Goal: Task Accomplishment & Management: Use online tool/utility

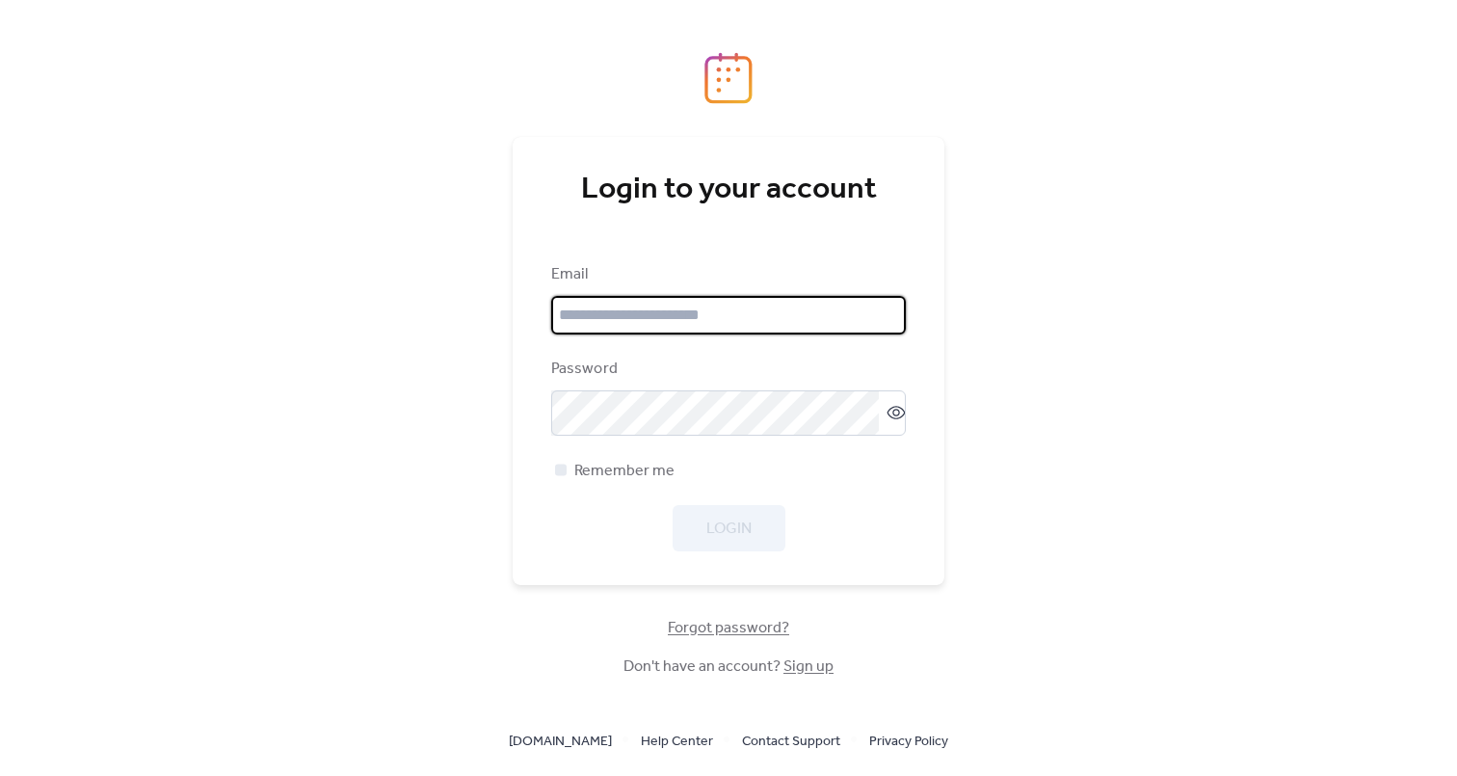
click at [884, 775] on com-1password-button at bounding box center [728, 776] width 1457 height 0
type input "**********"
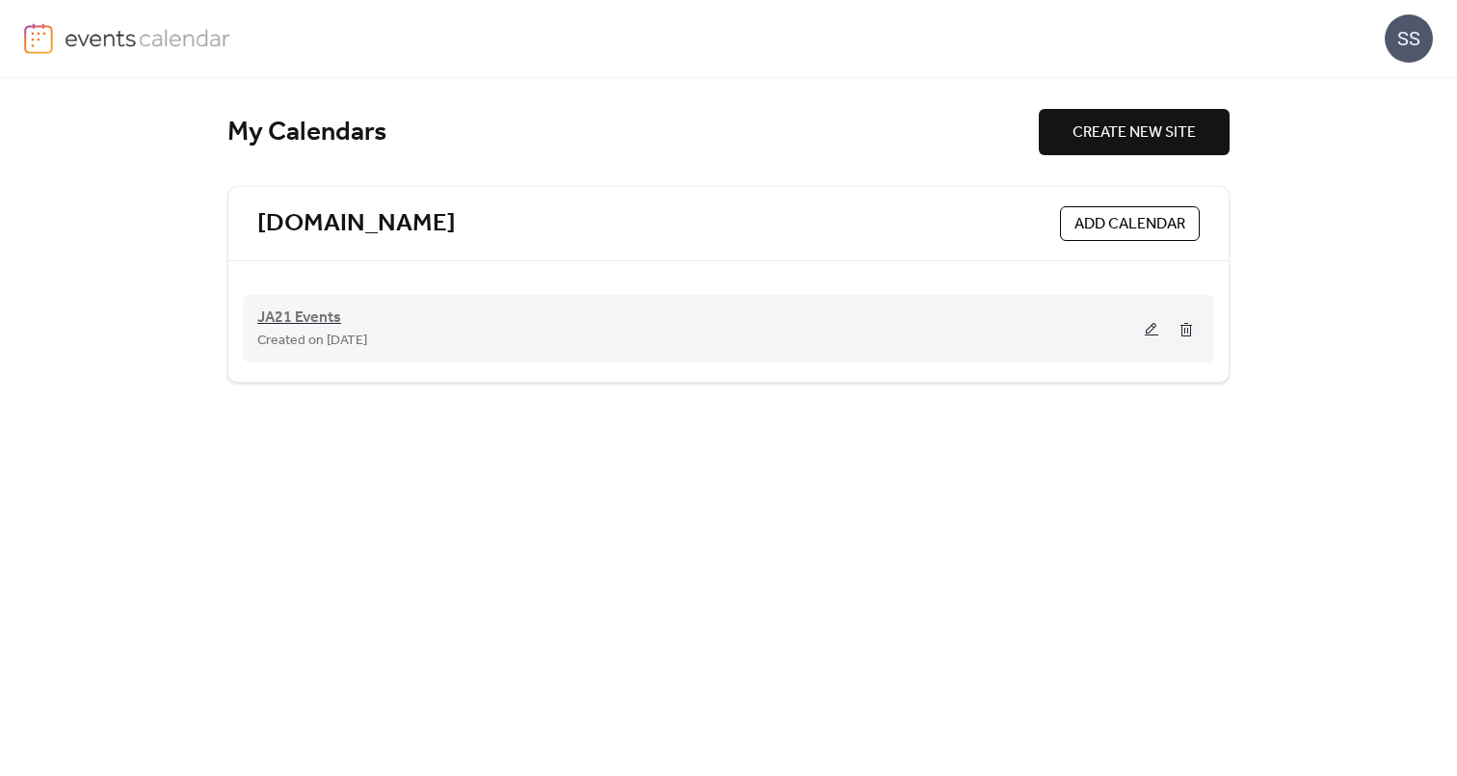
click at [280, 321] on span "JA21 Events" at bounding box center [299, 317] width 84 height 23
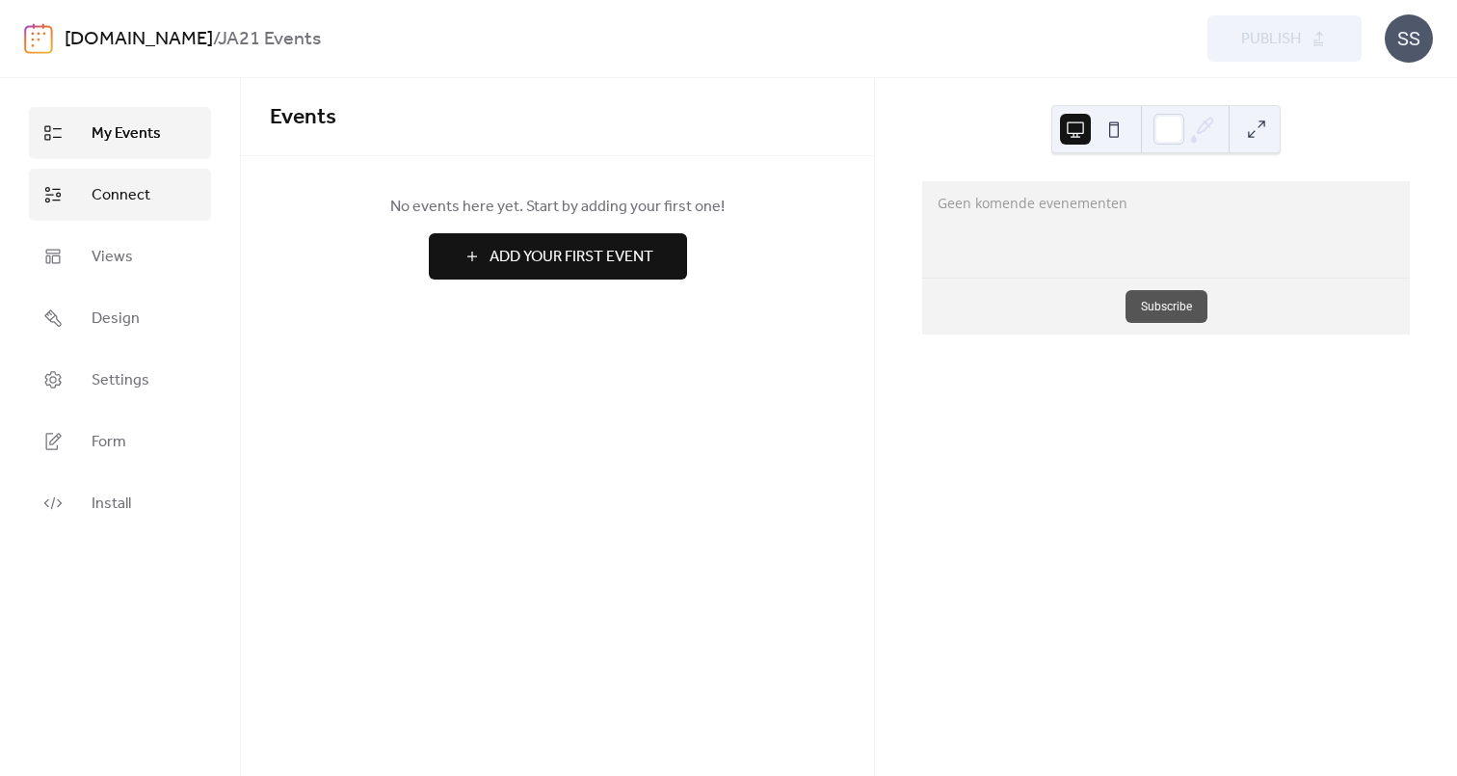
click at [143, 200] on span "Connect" at bounding box center [121, 195] width 59 height 23
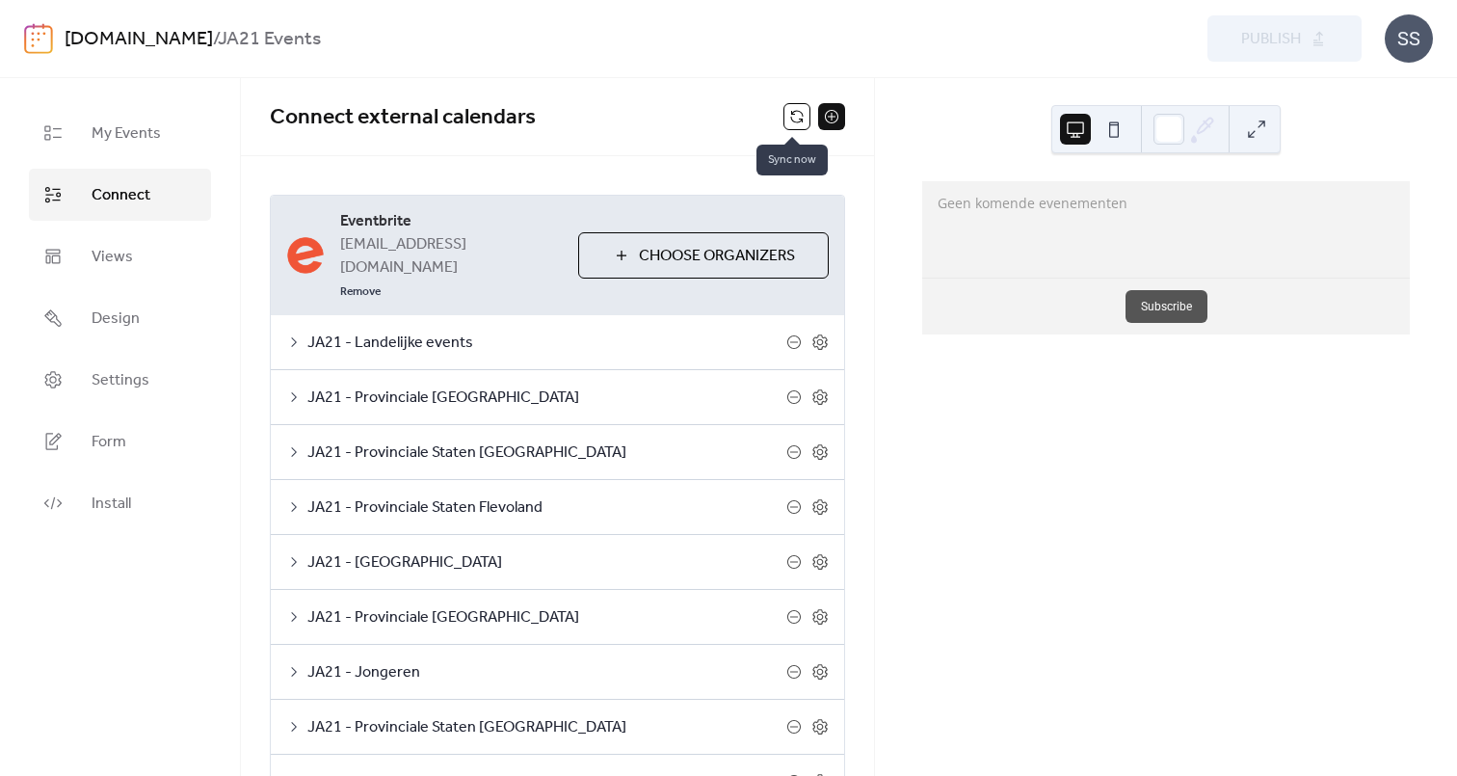
click at [790, 116] on button at bounding box center [796, 116] width 27 height 27
click at [786, 119] on button at bounding box center [796, 116] width 27 height 27
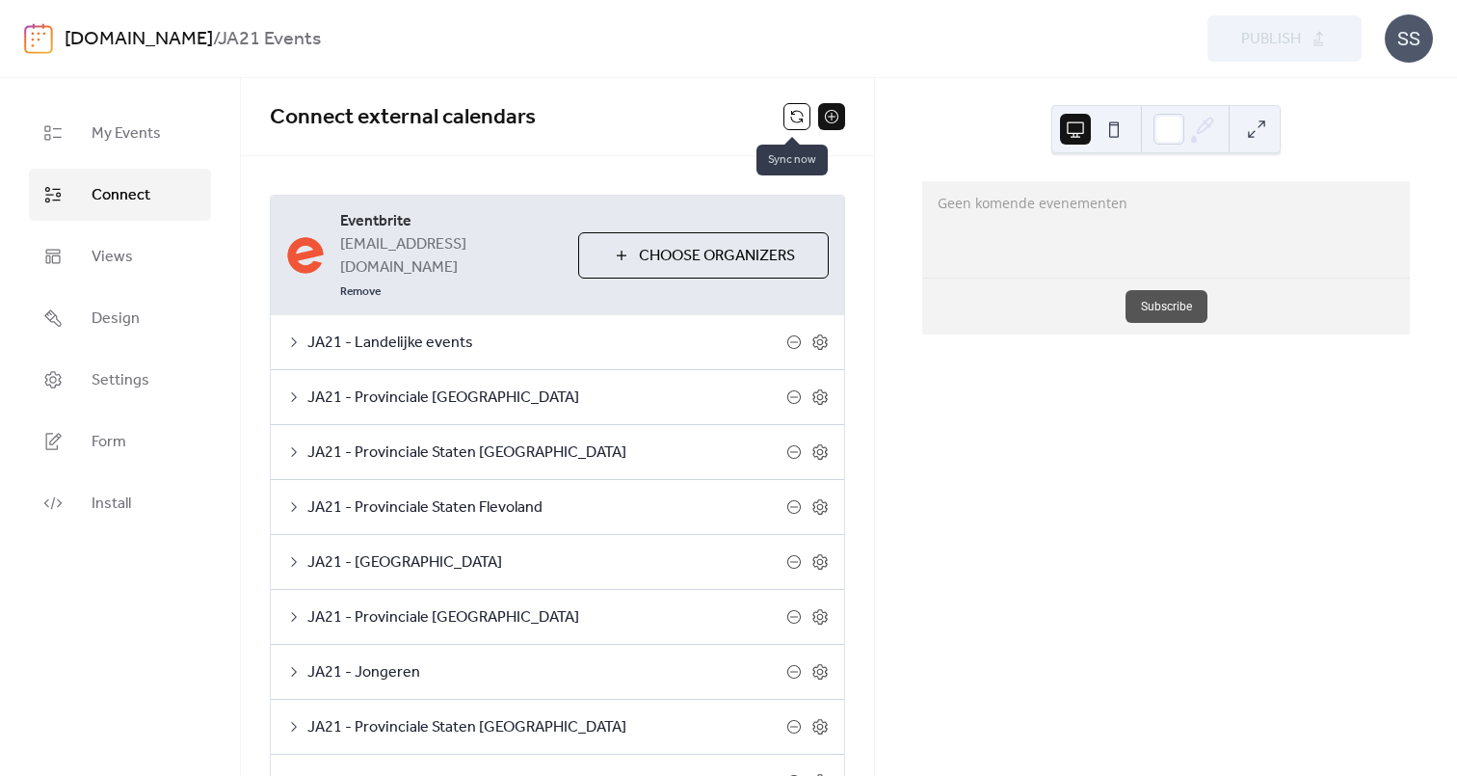
click at [786, 119] on button at bounding box center [796, 116] width 27 height 27
click at [432, 331] on span "JA21 - Landelijke events" at bounding box center [546, 342] width 479 height 23
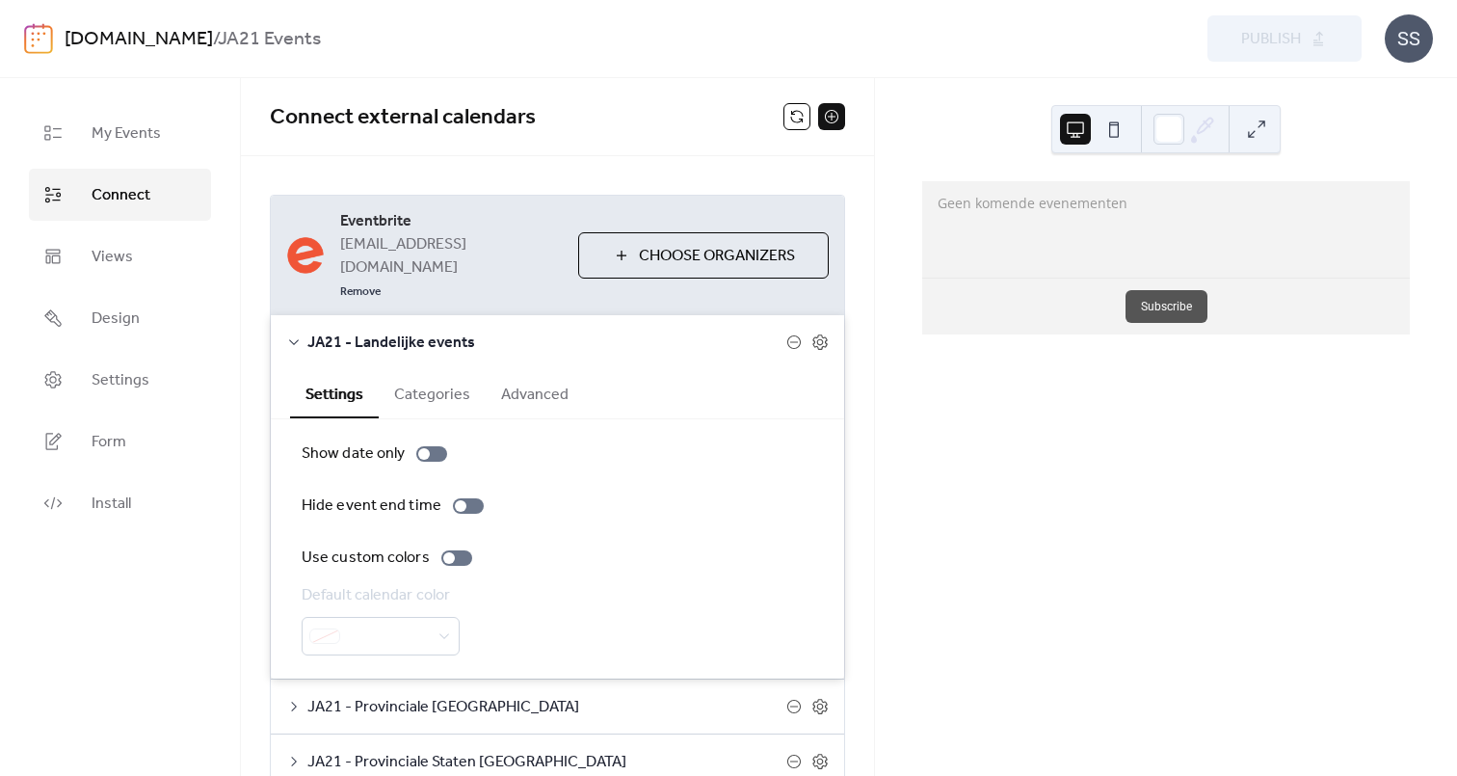
click at [600, 134] on span "Connect external calendars" at bounding box center [527, 117] width 514 height 39
click at [792, 118] on button at bounding box center [796, 116] width 27 height 27
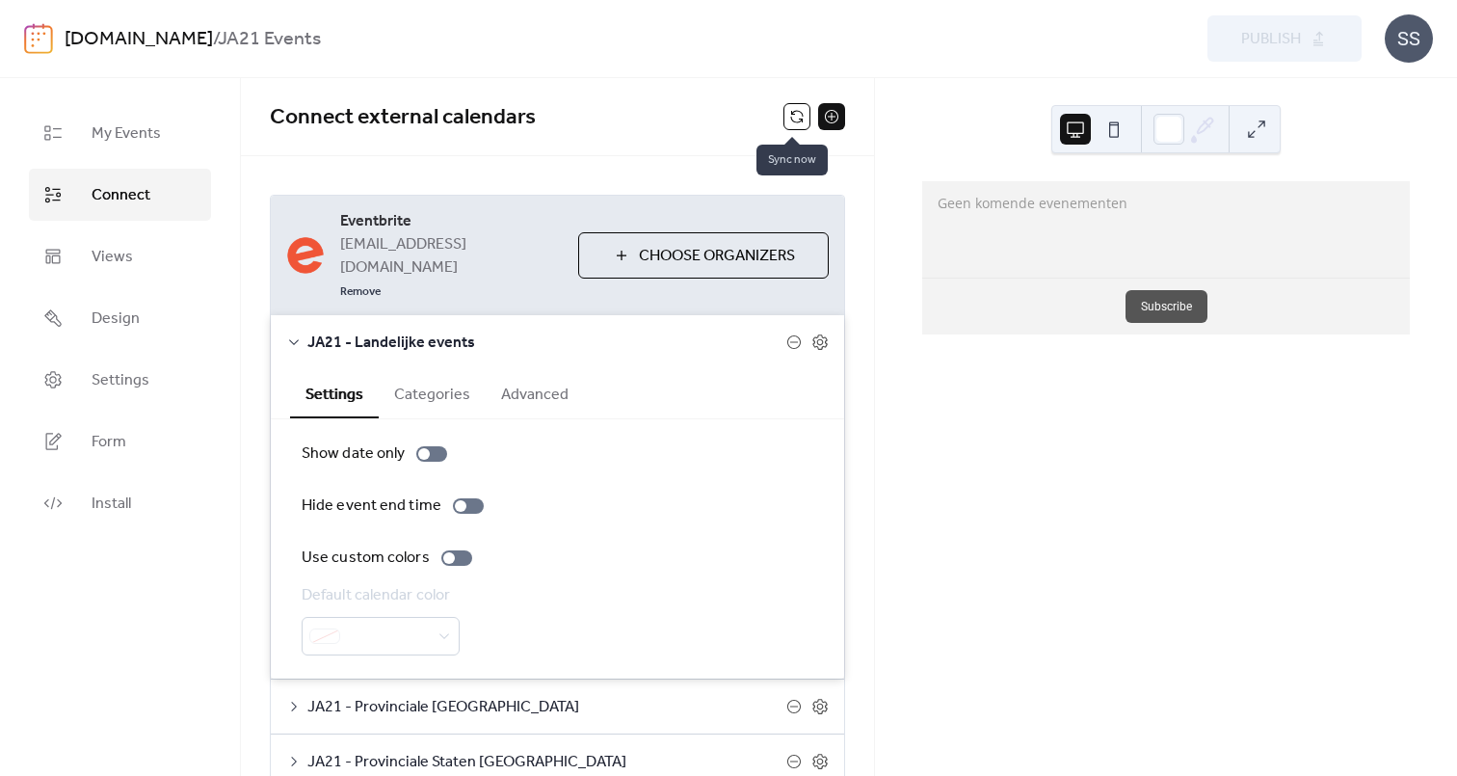
click at [792, 118] on button at bounding box center [796, 116] width 27 height 27
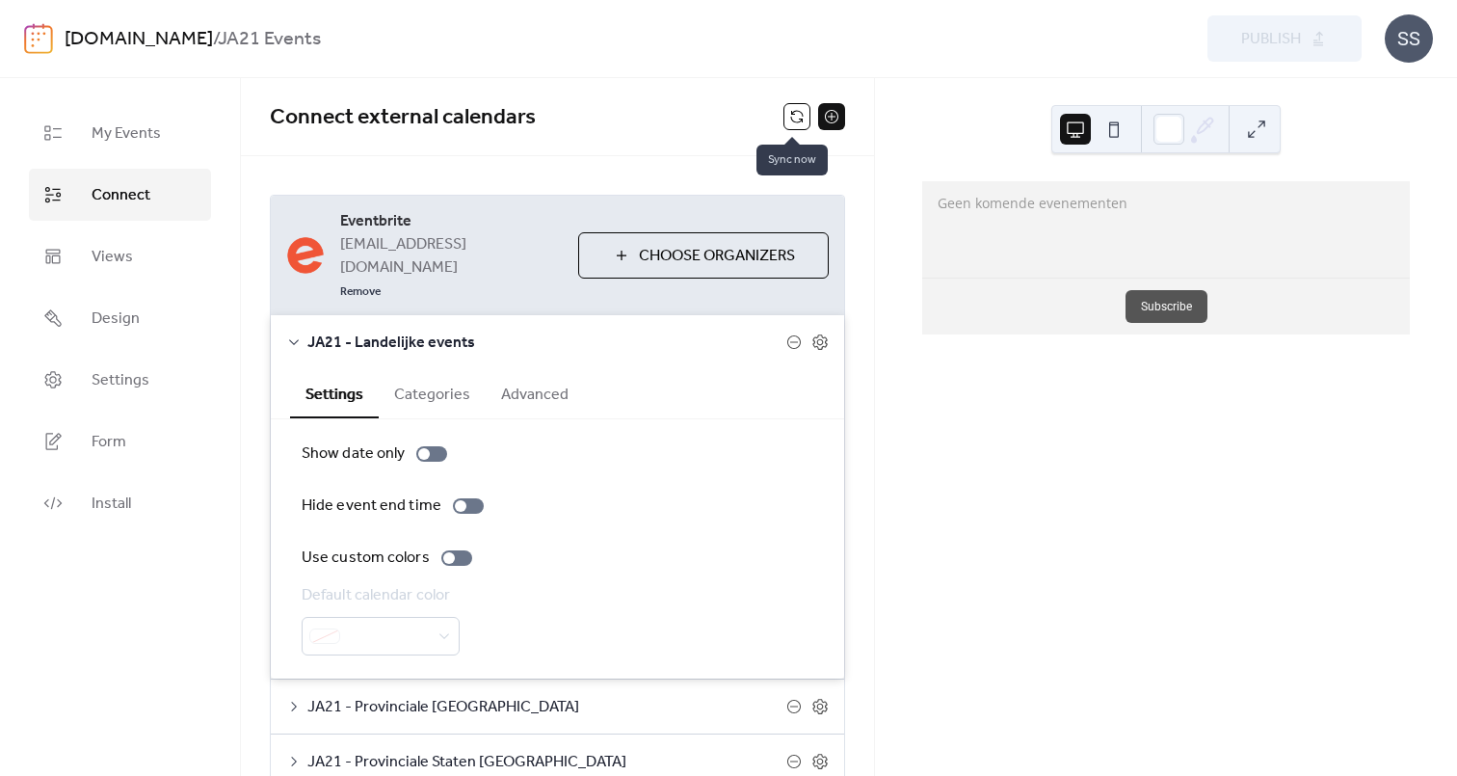
click at [792, 118] on button at bounding box center [796, 116] width 27 height 27
click at [669, 141] on div "Connect external calendars" at bounding box center [557, 117] width 633 height 78
click at [114, 203] on span "Connect" at bounding box center [121, 195] width 59 height 23
click at [126, 127] on span "My Events" at bounding box center [126, 133] width 69 height 23
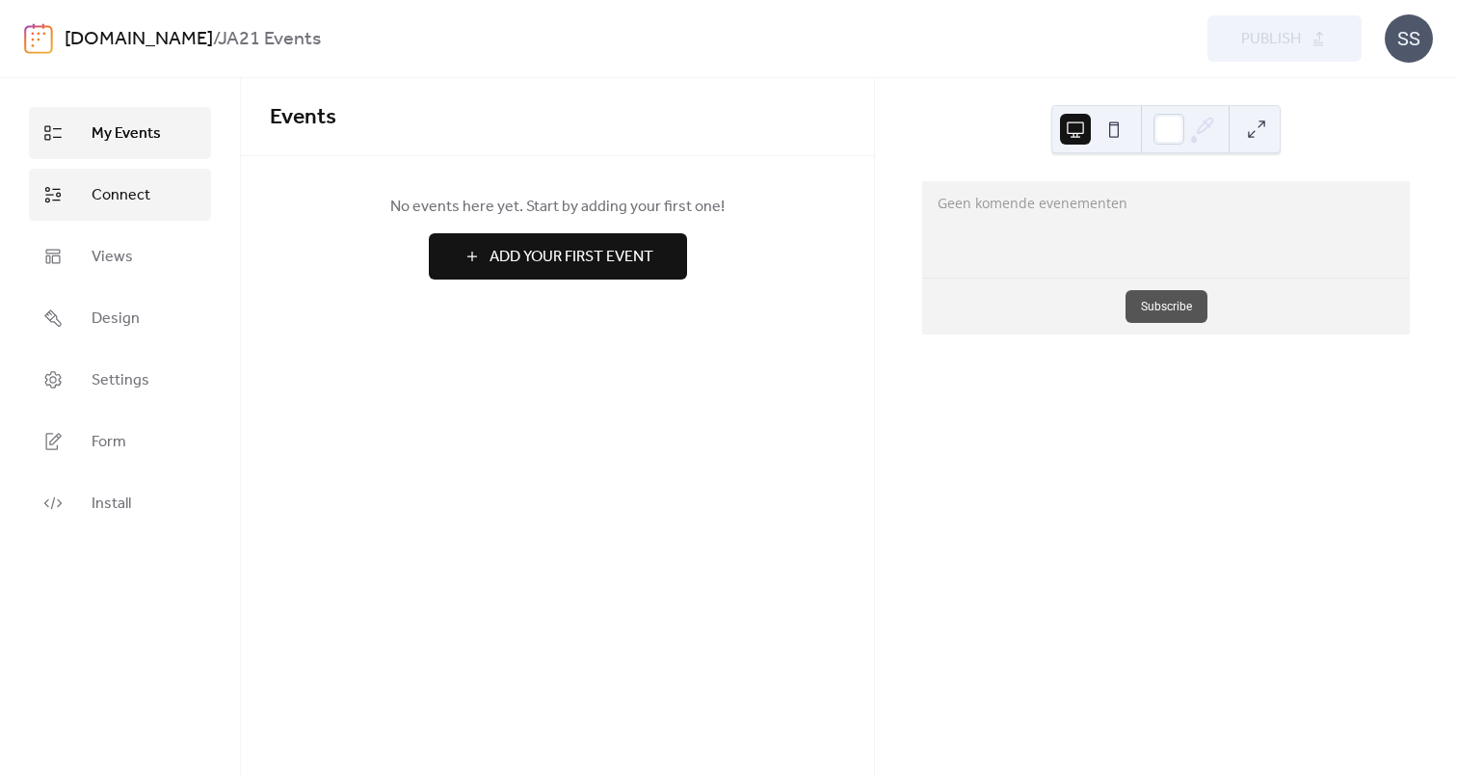
click at [104, 200] on span "Connect" at bounding box center [121, 195] width 59 height 23
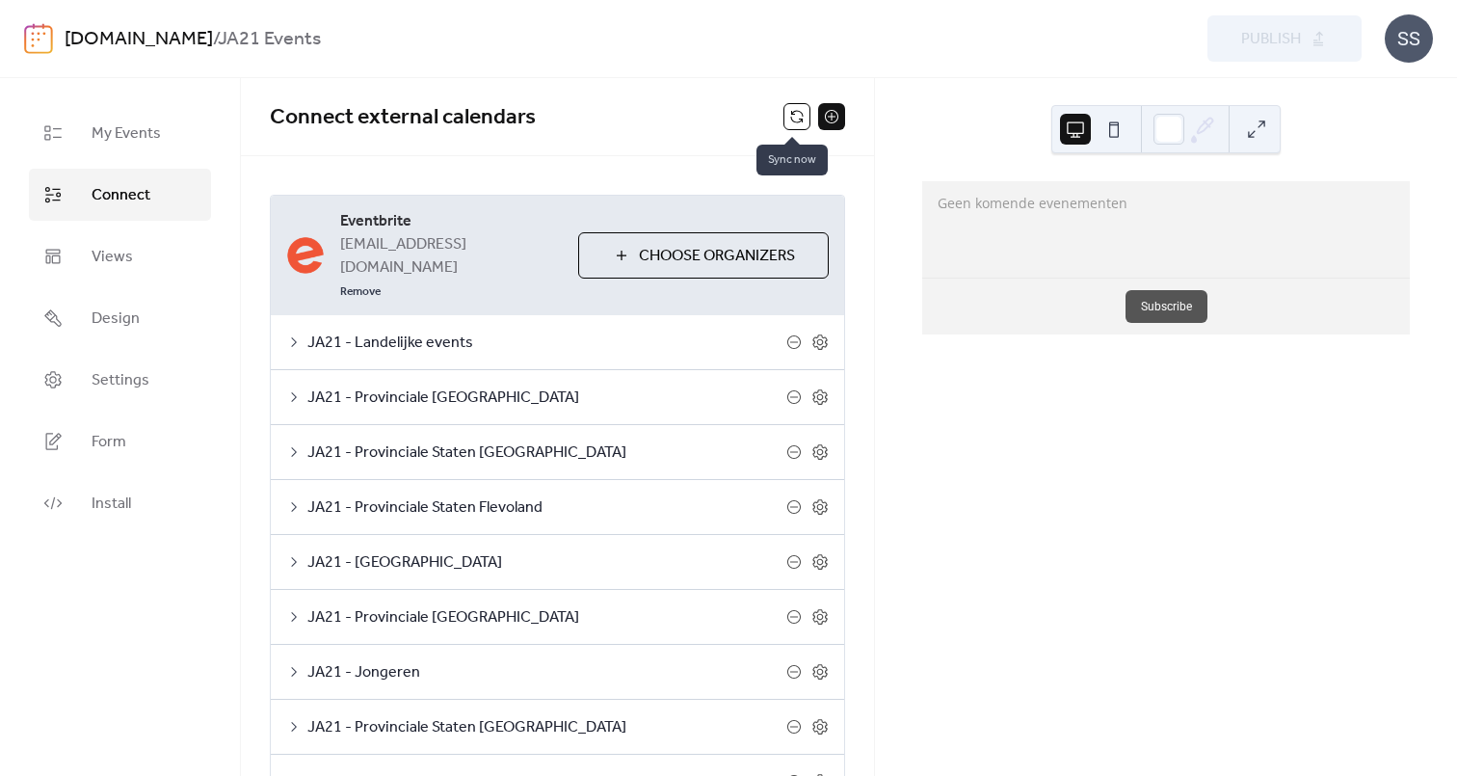
click at [785, 110] on button at bounding box center [796, 116] width 27 height 27
